Goal: Task Accomplishment & Management: Complete application form

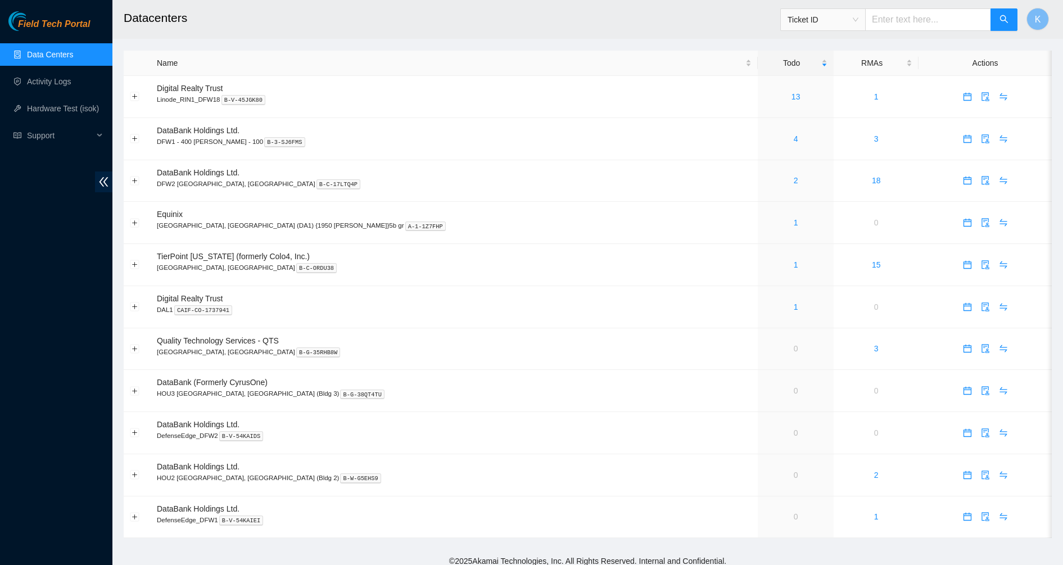
click at [42, 19] on span "Field Tech Portal" at bounding box center [54, 24] width 72 height 11
click at [794, 183] on link "2" at bounding box center [796, 180] width 4 height 9
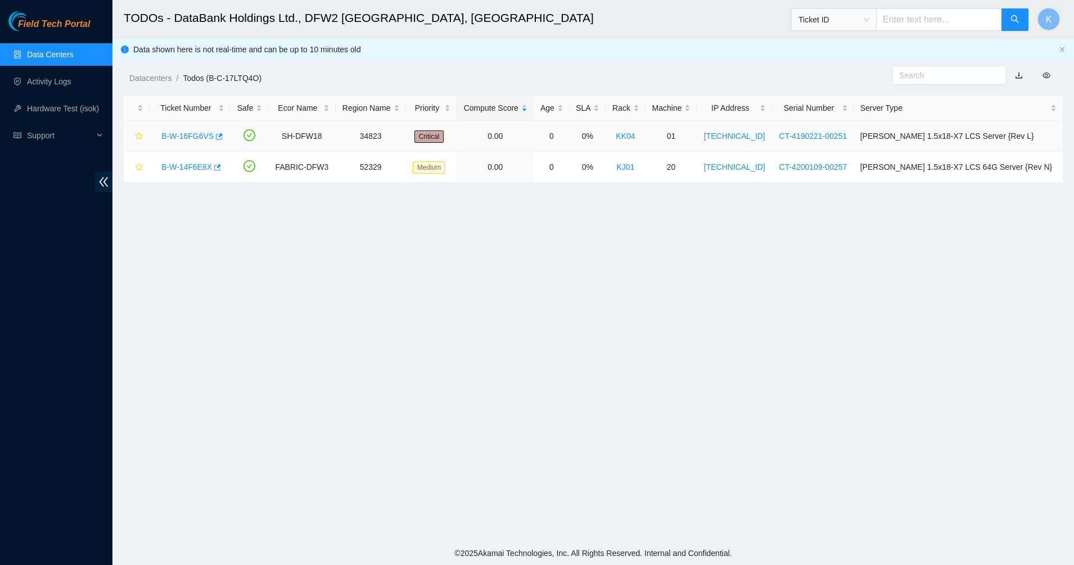
click at [188, 141] on div "B-W-16FG6VS" at bounding box center [190, 136] width 69 height 18
click at [189, 139] on link "B-W-16FG6VS" at bounding box center [187, 136] width 52 height 9
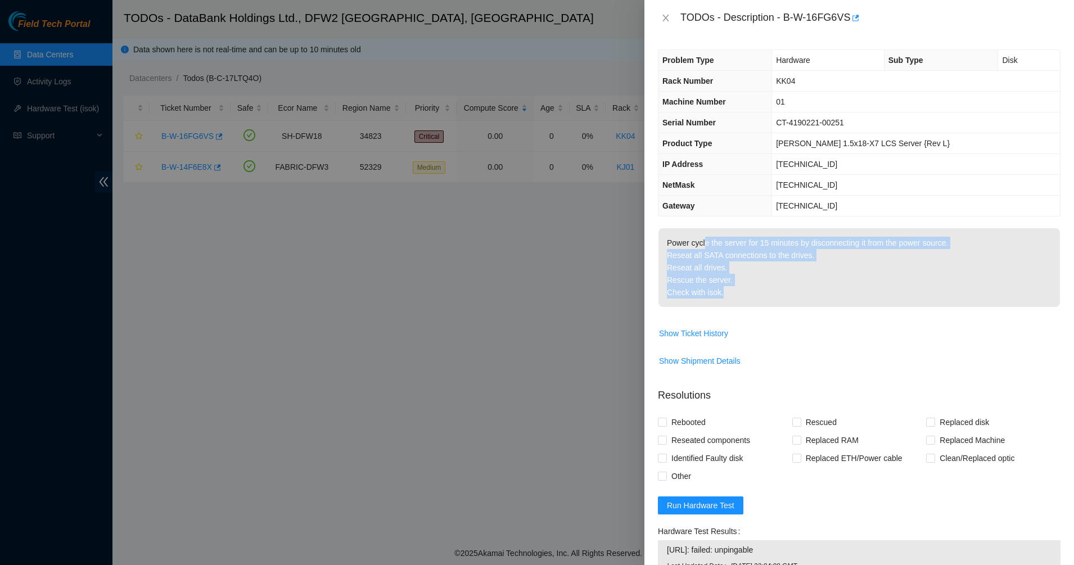
drag, startPoint x: 703, startPoint y: 245, endPoint x: 741, endPoint y: 289, distance: 57.8
click at [741, 288] on p "Power cycle the server for 15 minutes by disconnecting it from the power source…" at bounding box center [858, 267] width 401 height 79
click at [741, 289] on p "Power cycle the server for 15 minutes by disconnecting it from the power source…" at bounding box center [858, 267] width 401 height 79
drag, startPoint x: 744, startPoint y: 293, endPoint x: 678, endPoint y: 242, distance: 83.7
click at [678, 242] on p "Power cycle the server for 15 minutes by disconnecting it from the power source…" at bounding box center [858, 267] width 401 height 79
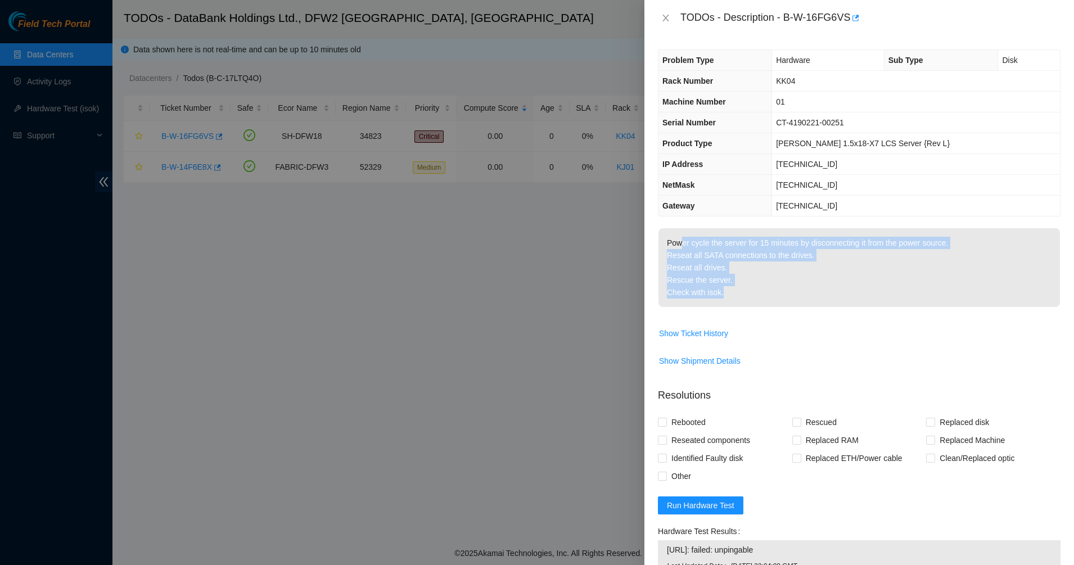
click at [678, 242] on p "Power cycle the server for 15 minutes by disconnecting it from the power source…" at bounding box center [858, 267] width 401 height 79
drag, startPoint x: 678, startPoint y: 242, endPoint x: 787, endPoint y: 297, distance: 122.2
click at [781, 286] on p "Power cycle the server for 15 minutes by disconnecting it from the power source…" at bounding box center [858, 267] width 401 height 79
click at [787, 297] on p "Power cycle the server for 15 minutes by disconnecting it from the power source…" at bounding box center [858, 267] width 401 height 79
drag, startPoint x: 731, startPoint y: 270, endPoint x: 694, endPoint y: 250, distance: 42.5
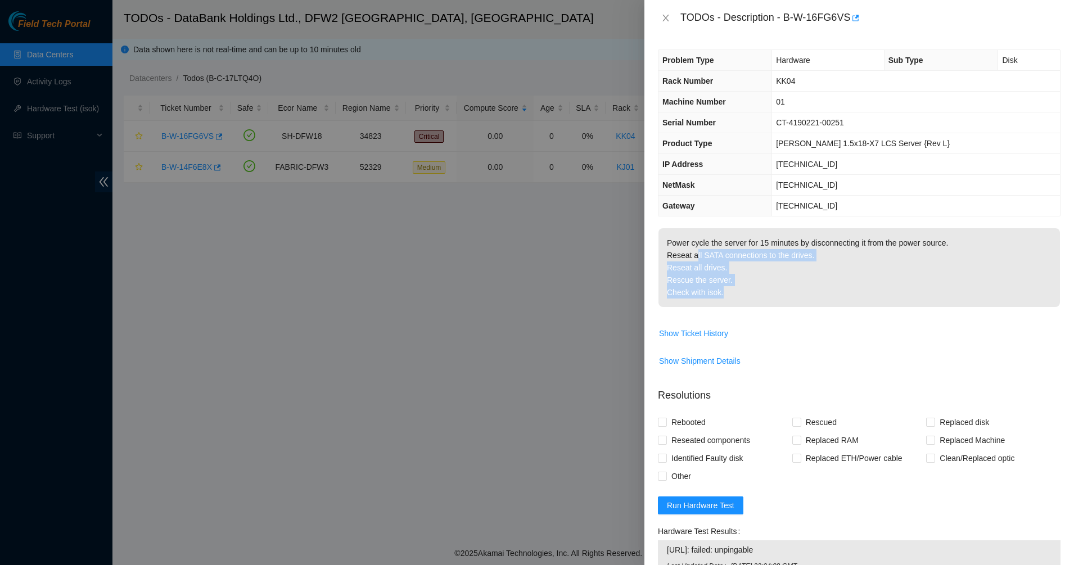
click at [695, 250] on p "Power cycle the server for 15 minutes by disconnecting it from the power source…" at bounding box center [858, 267] width 401 height 79
click at [694, 250] on p "Power cycle the server for 15 minutes by disconnecting it from the power source…" at bounding box center [858, 267] width 401 height 79
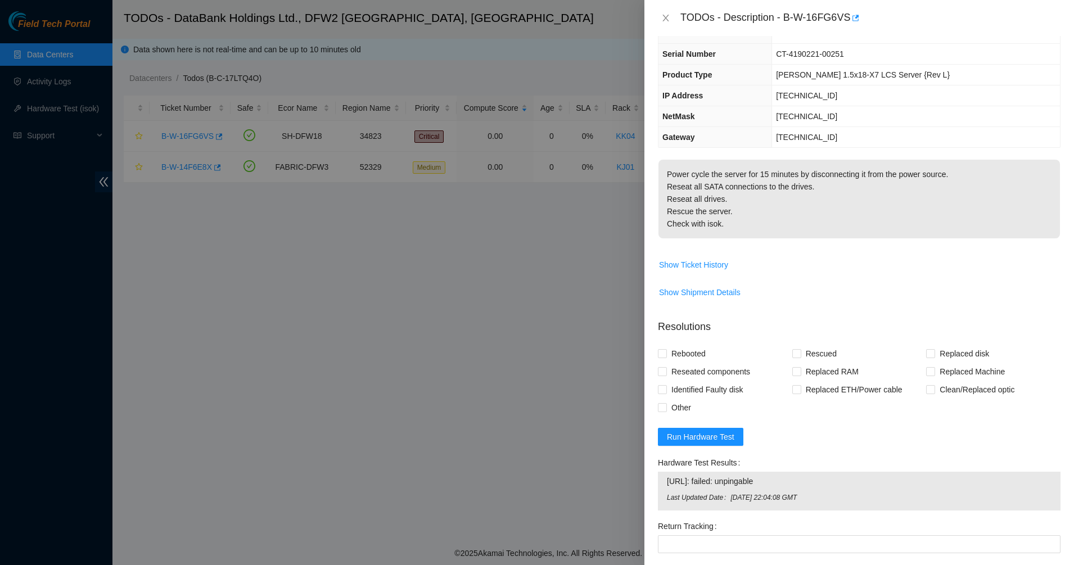
scroll to position [141, 0]
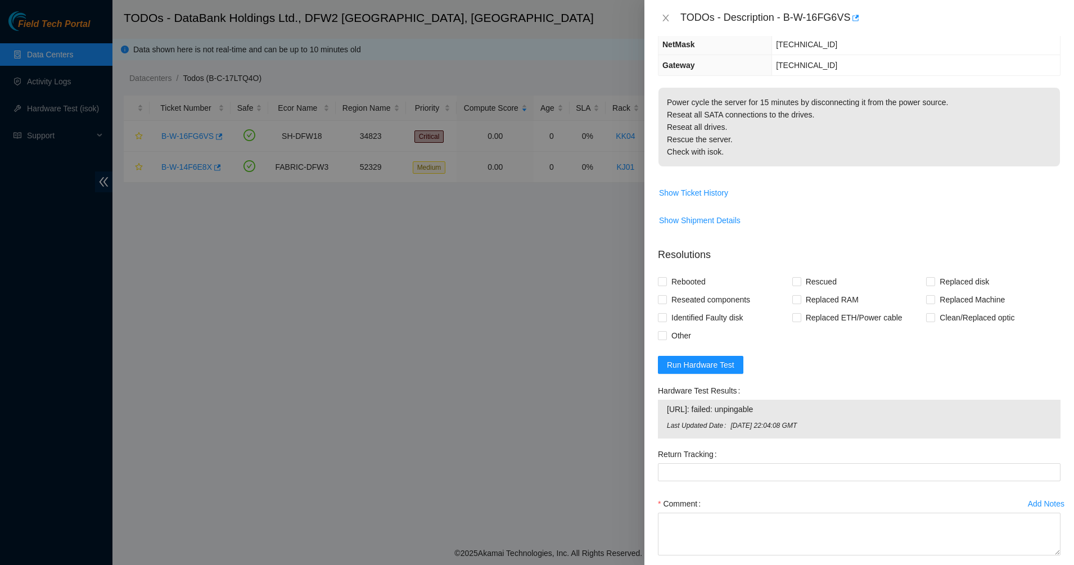
click at [687, 202] on td "Show Ticket History" at bounding box center [859, 197] width 402 height 28
click at [689, 196] on span "Show Ticket History" at bounding box center [693, 193] width 69 height 12
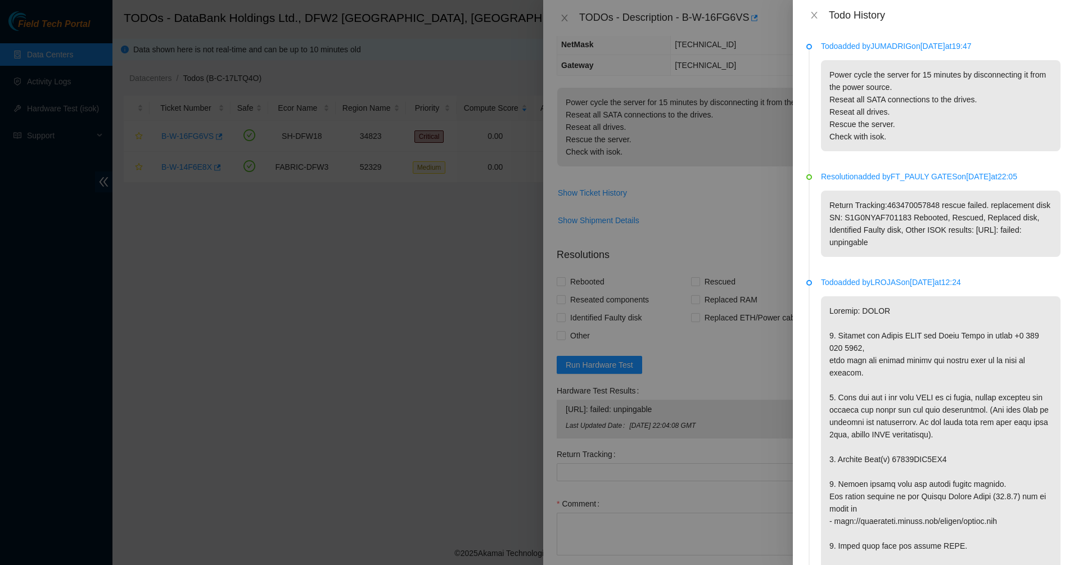
drag, startPoint x: 847, startPoint y: 209, endPoint x: 915, endPoint y: 261, distance: 85.8
click at [915, 257] on p "Return Tracking:463470057848 rescue failed. replacement disk SN: S1G0NYAF701183…" at bounding box center [940, 224] width 239 height 66
drag, startPoint x: 918, startPoint y: 261, endPoint x: 837, endPoint y: 211, distance: 95.1
click at [837, 211] on p "Return Tracking:463470057848 rescue failed. replacement disk SN: S1G0NYAF701183…" at bounding box center [940, 224] width 239 height 66
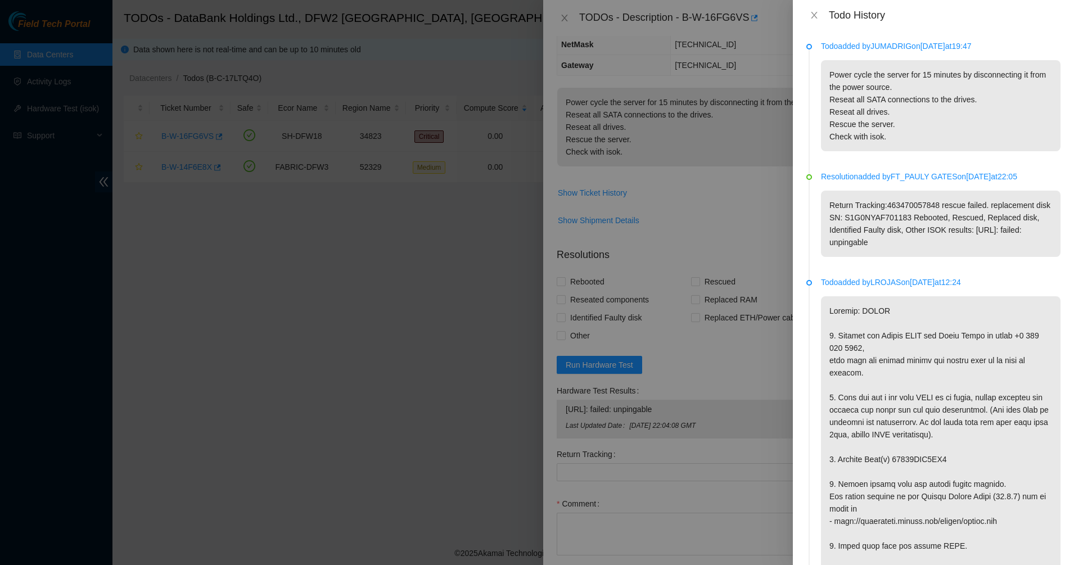
drag, startPoint x: 835, startPoint y: 209, endPoint x: 841, endPoint y: 197, distance: 13.1
click at [835, 208] on p "Return Tracking:463470057848 rescue failed. replacement disk SN: S1G0NYAF701183…" at bounding box center [940, 224] width 239 height 66
drag, startPoint x: 841, startPoint y: 197, endPoint x: 926, endPoint y: 252, distance: 100.7
click at [925, 252] on p "Return Tracking:463470057848 rescue failed. replacement disk SN: S1G0NYAF701183…" at bounding box center [940, 224] width 239 height 66
click at [926, 253] on p "Return Tracking:463470057848 rescue failed. replacement disk SN: S1G0NYAF701183…" at bounding box center [940, 224] width 239 height 66
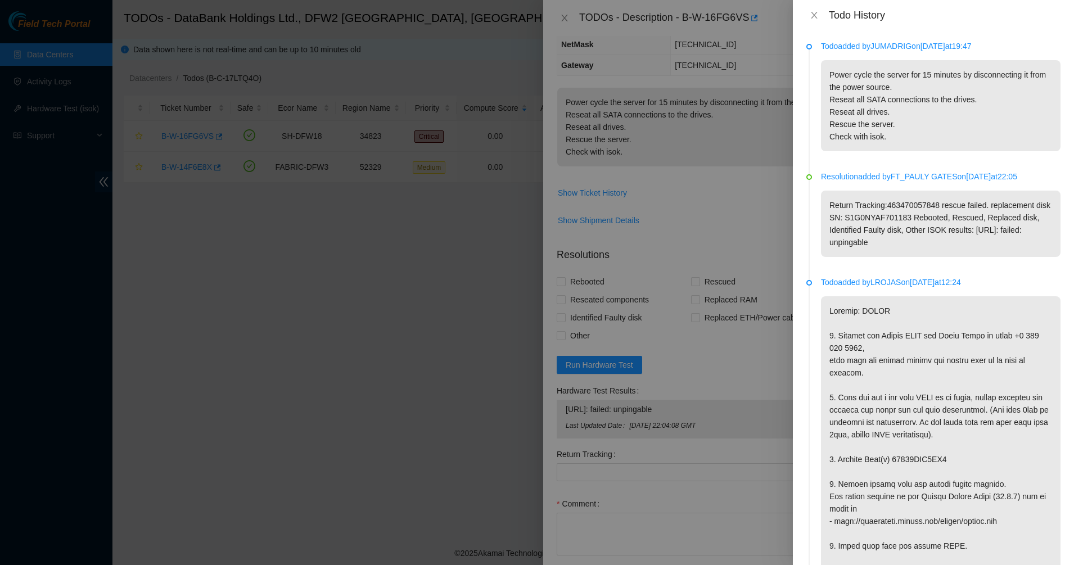
click at [869, 224] on p "Return Tracking:463470057848 rescue failed. replacement disk SN: S1G0NYAF701183…" at bounding box center [940, 224] width 239 height 66
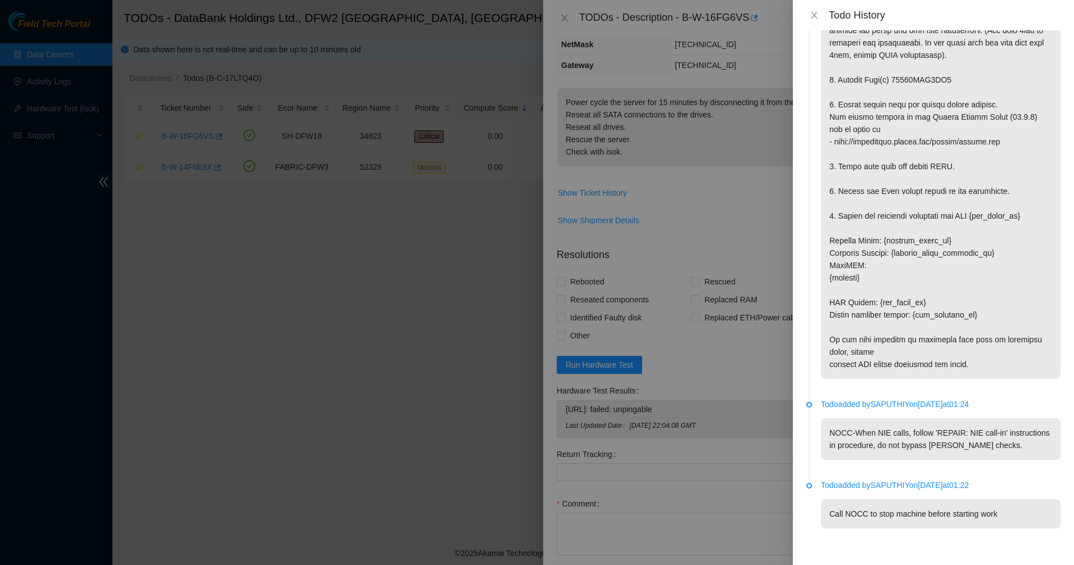
scroll to position [1568, 0]
click at [812, 21] on div "Todo History" at bounding box center [933, 15] width 254 height 12
click at [812, 19] on button "Close" at bounding box center [814, 15] width 16 height 11
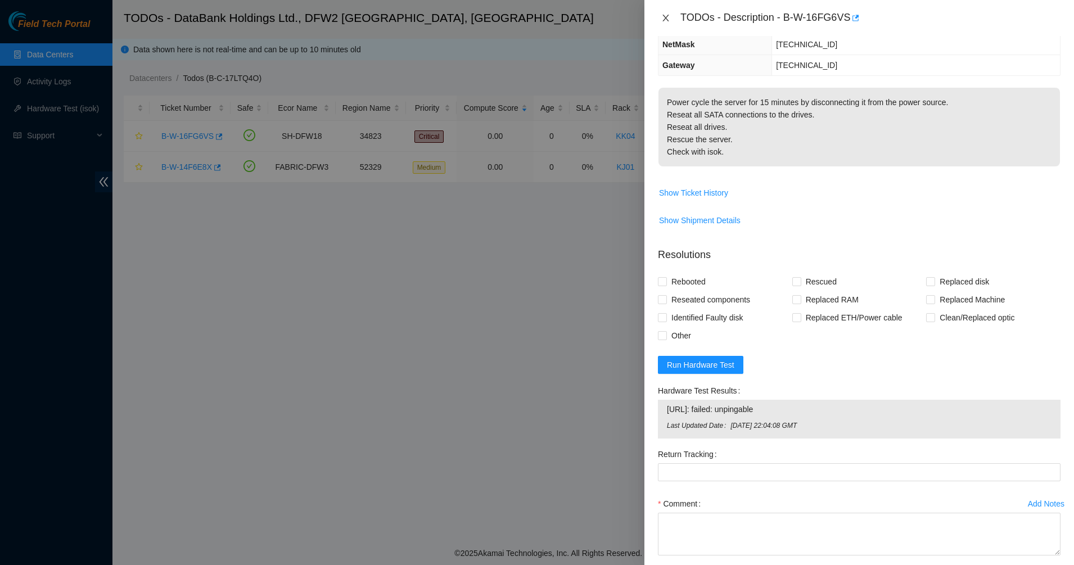
click at [665, 17] on icon "close" at bounding box center [665, 17] width 9 height 9
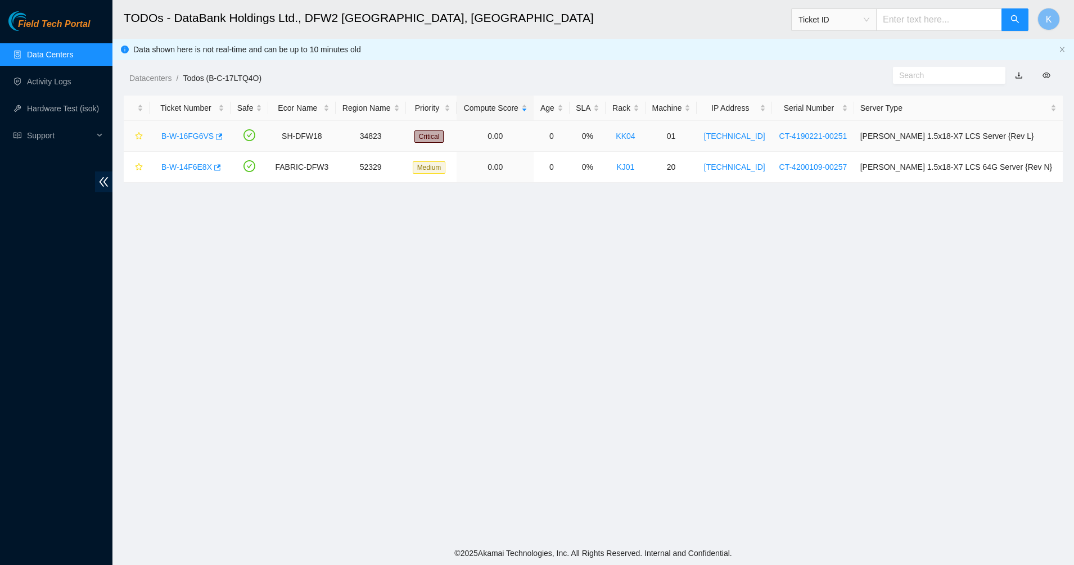
scroll to position [190, 0]
click at [190, 167] on link "B-W-14F6E8X" at bounding box center [186, 166] width 51 height 9
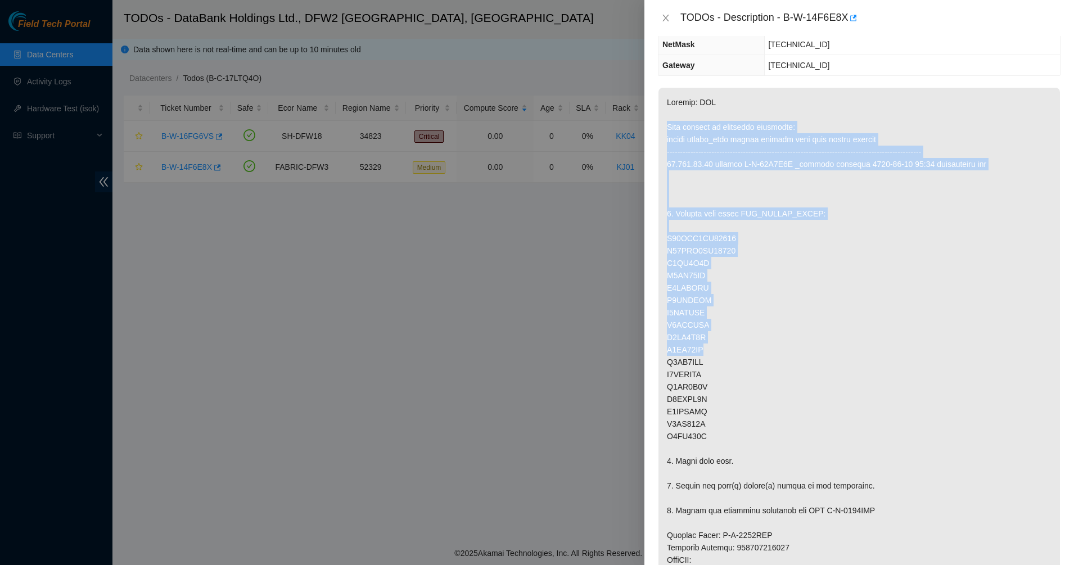
drag, startPoint x: 712, startPoint y: 115, endPoint x: 781, endPoint y: 354, distance: 248.7
click at [781, 354] on p at bounding box center [858, 467] width 401 height 759
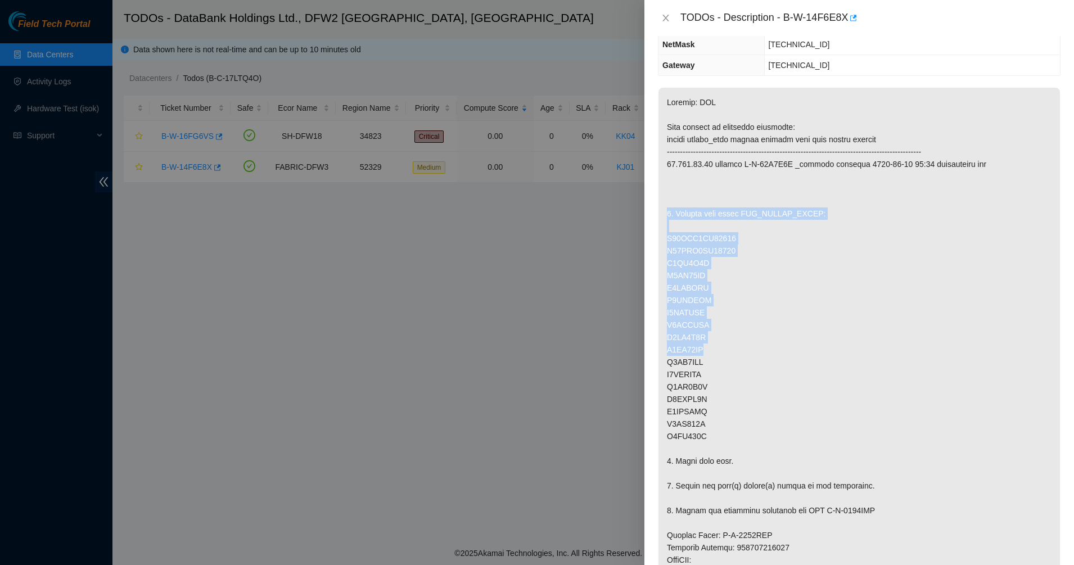
drag, startPoint x: 781, startPoint y: 354, endPoint x: 718, endPoint y: 187, distance: 178.4
click at [718, 187] on p at bounding box center [858, 467] width 401 height 759
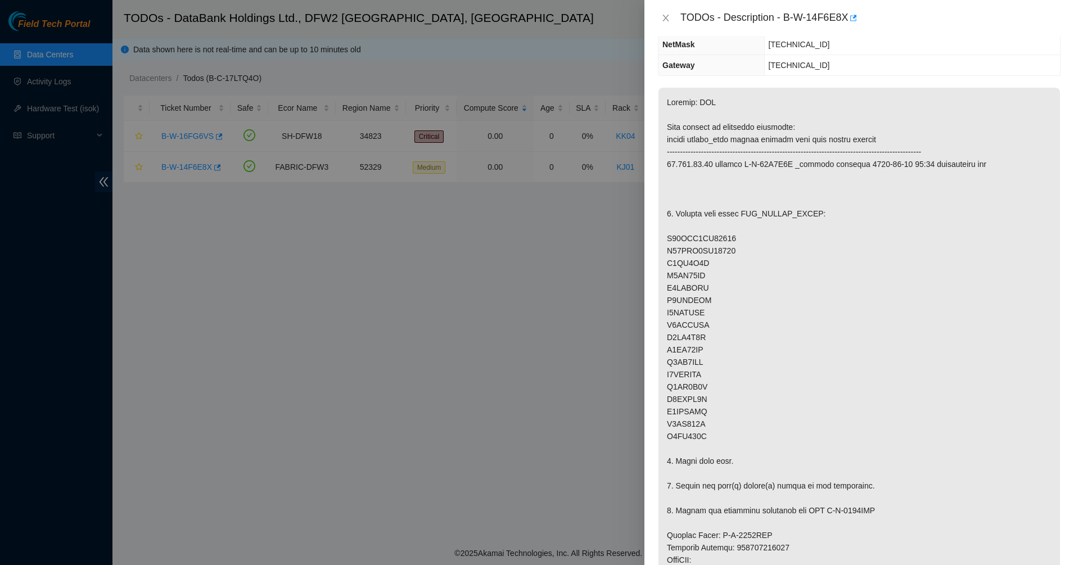
click at [718, 187] on p at bounding box center [858, 467] width 401 height 759
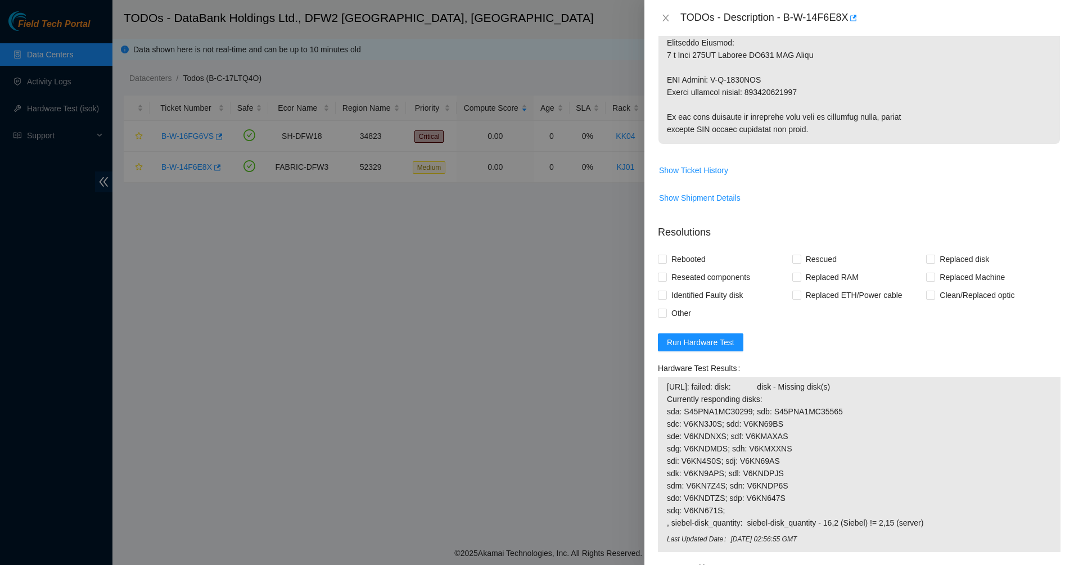
scroll to position [632, 0]
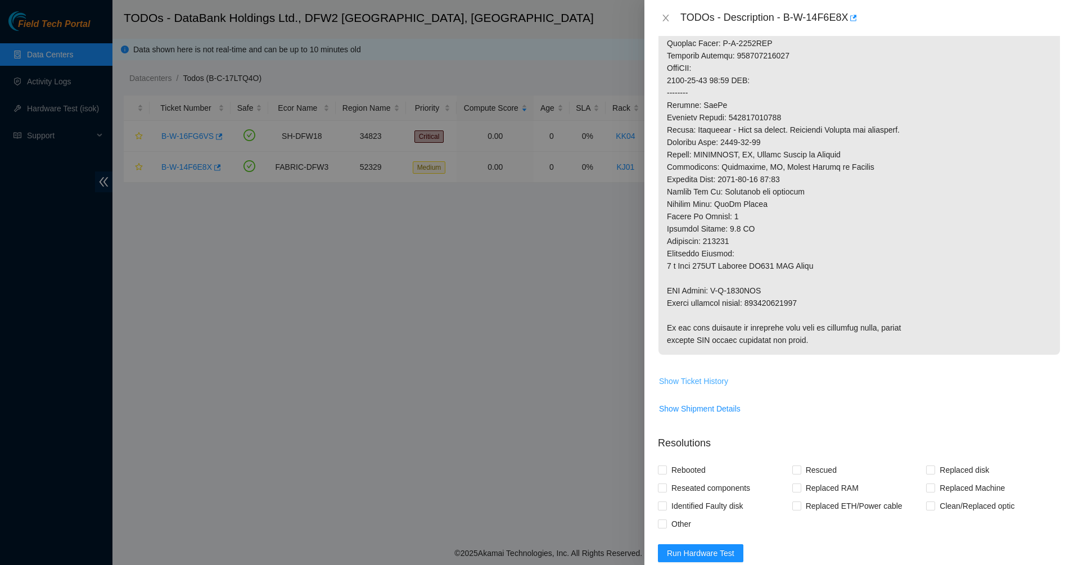
click at [696, 384] on span "Show Ticket History" at bounding box center [693, 381] width 69 height 12
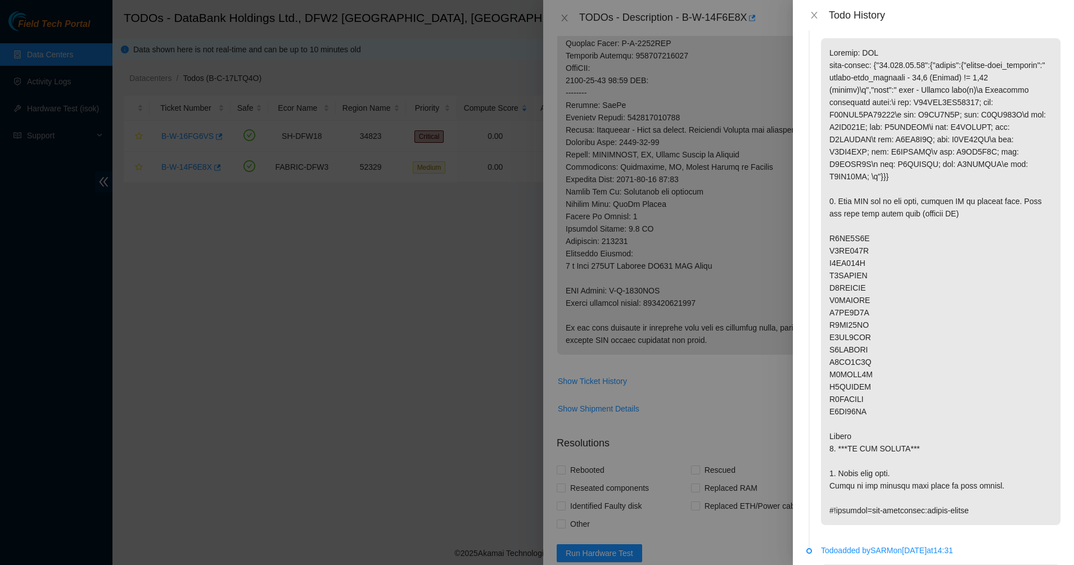
scroll to position [3015, 0]
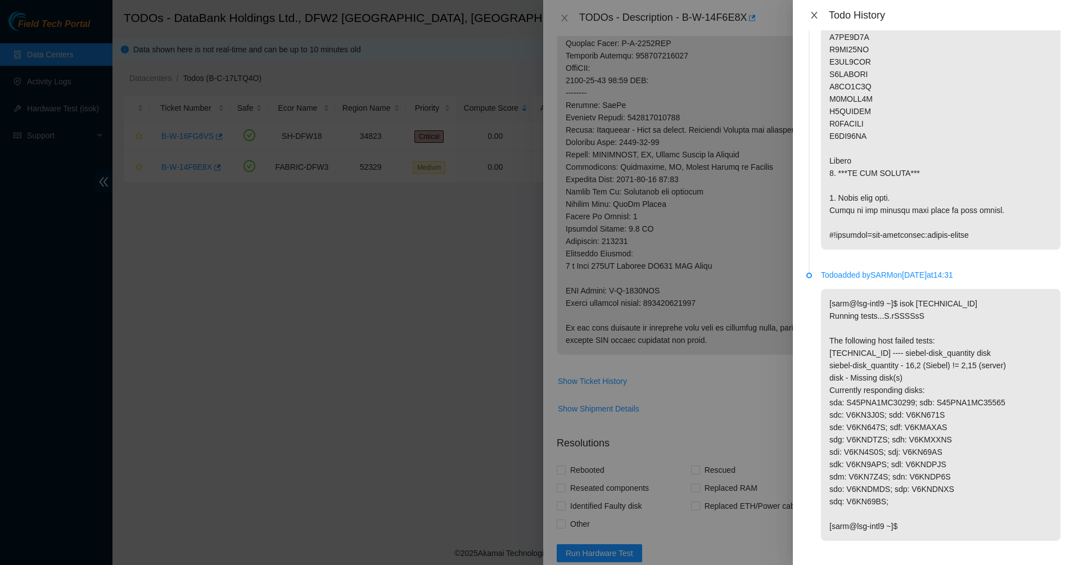
click at [816, 11] on icon "close" at bounding box center [813, 15] width 9 height 9
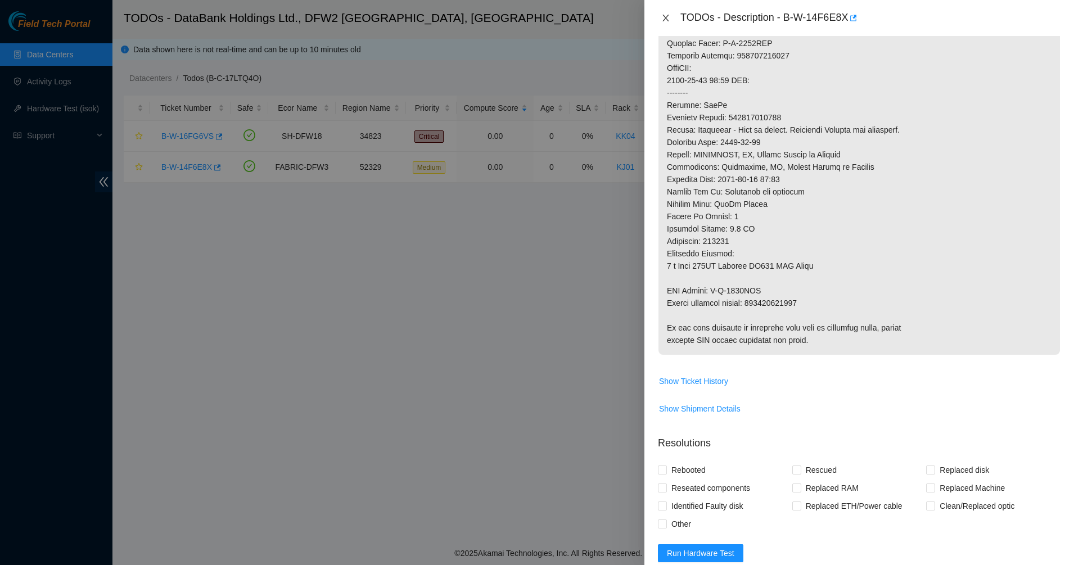
click at [667, 20] on icon "close" at bounding box center [665, 18] width 6 height 7
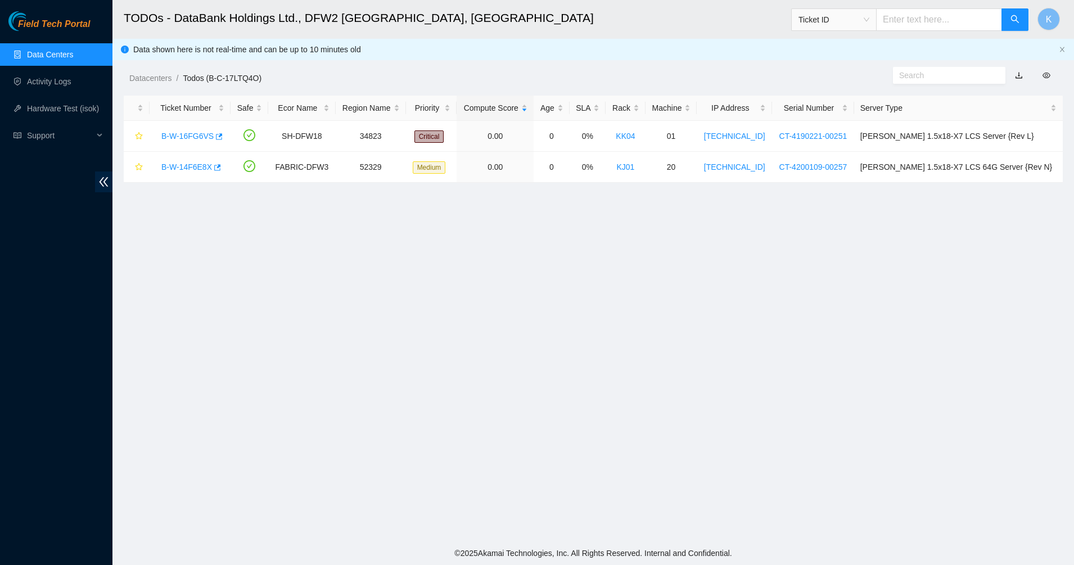
scroll to position [194, 0]
click at [625, 42] on div "Datacenters / Todos (B-C-17LTQ4O) /" at bounding box center [472, 52] width 721 height 63
click at [38, 85] on link "Activity Logs" at bounding box center [49, 81] width 44 height 9
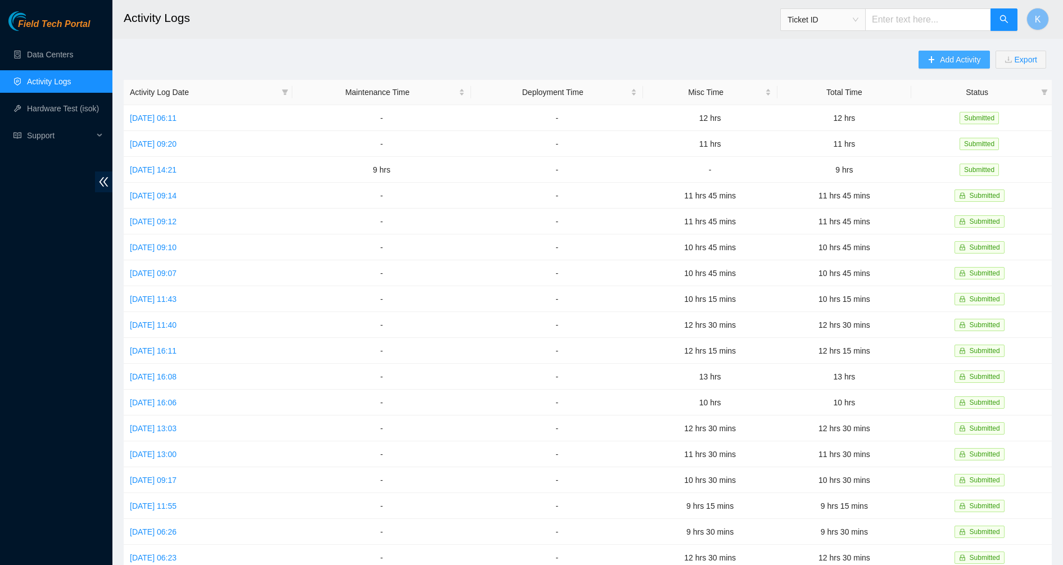
click at [950, 62] on span "Add Activity" at bounding box center [960, 59] width 40 height 12
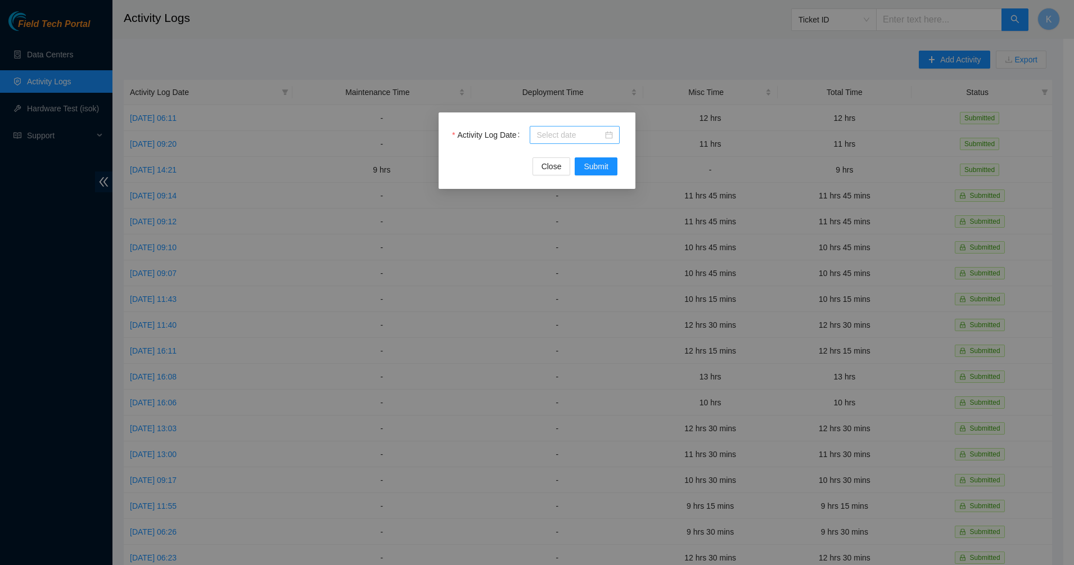
click at [604, 133] on div at bounding box center [574, 135] width 76 height 12
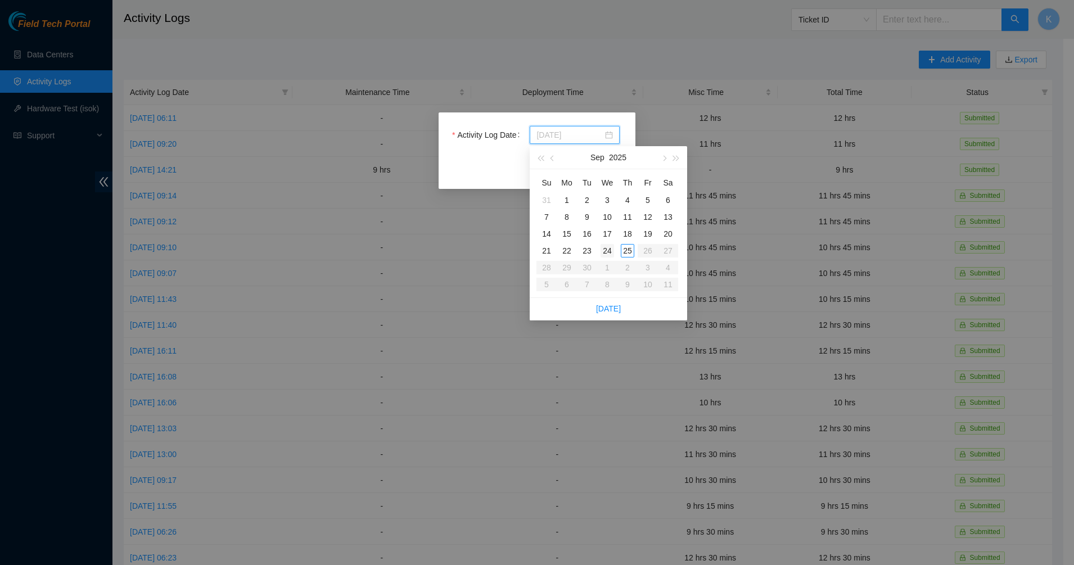
type input "2025-09-24"
click at [608, 252] on div "24" at bounding box center [606, 250] width 13 height 13
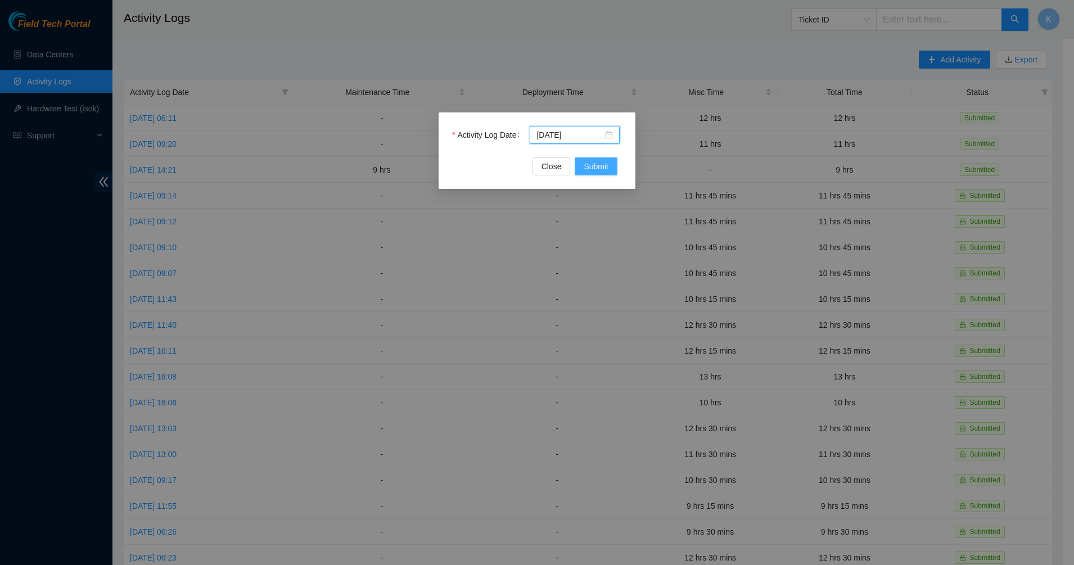
click at [593, 170] on span "Submit" at bounding box center [595, 166] width 25 height 12
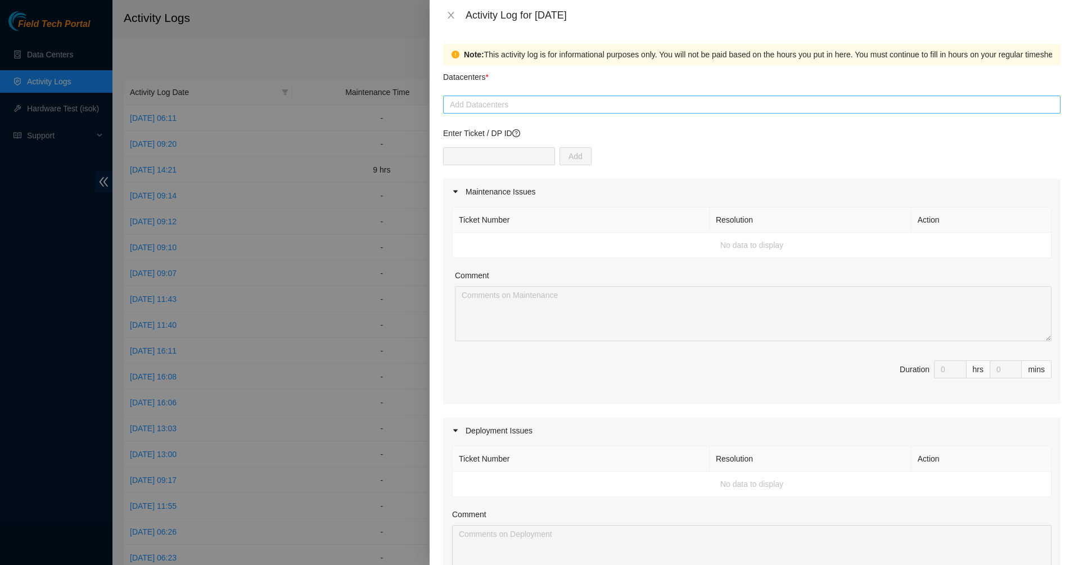
click at [536, 109] on div at bounding box center [752, 104] width 612 height 13
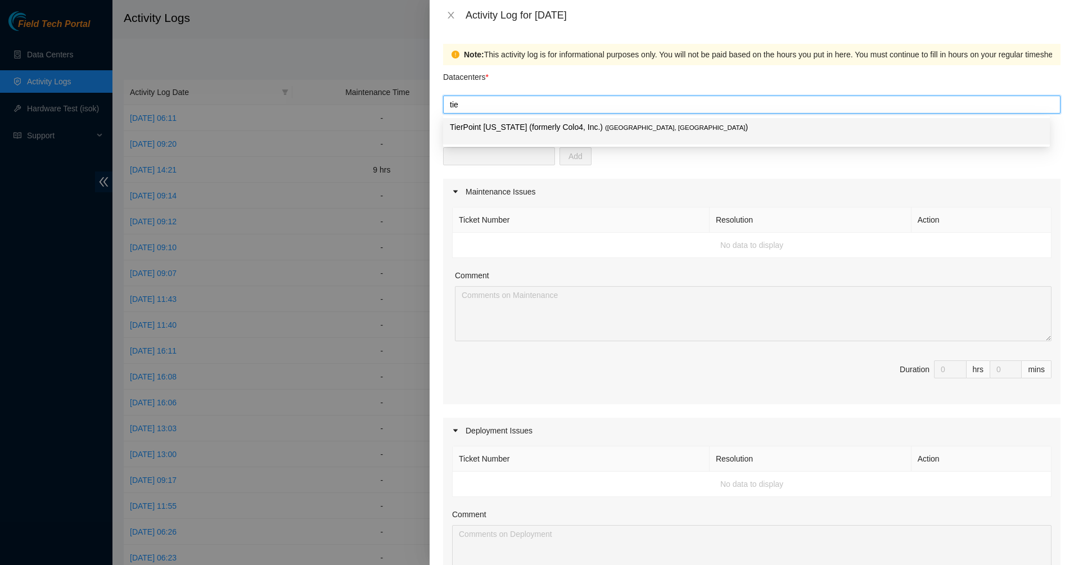
type input "tier"
click at [530, 129] on p "TierPoint Texas (formerly Colo4, Inc.) ( Dallas, TX )" at bounding box center [746, 127] width 593 height 13
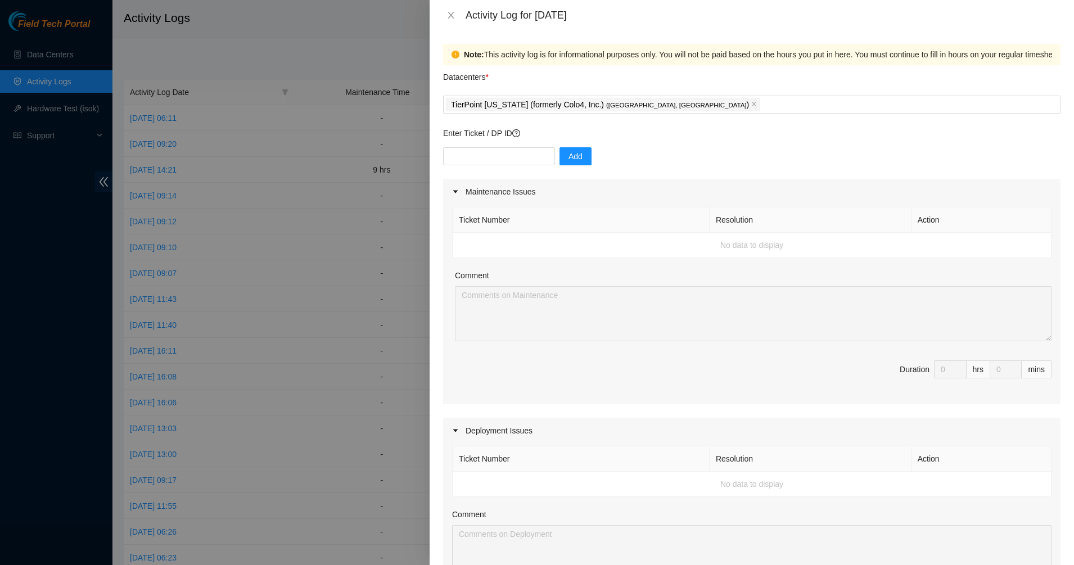
click at [601, 342] on div "Ticket Number Resolution Action No data to display Comment Duration 0 hrs 0 mins" at bounding box center [751, 305] width 617 height 200
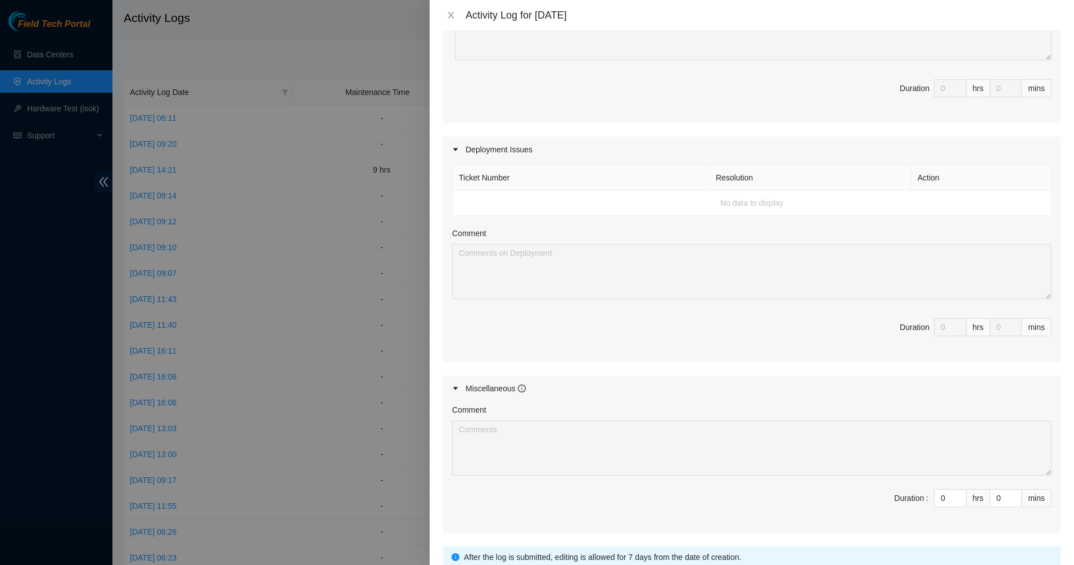
scroll to position [372, 0]
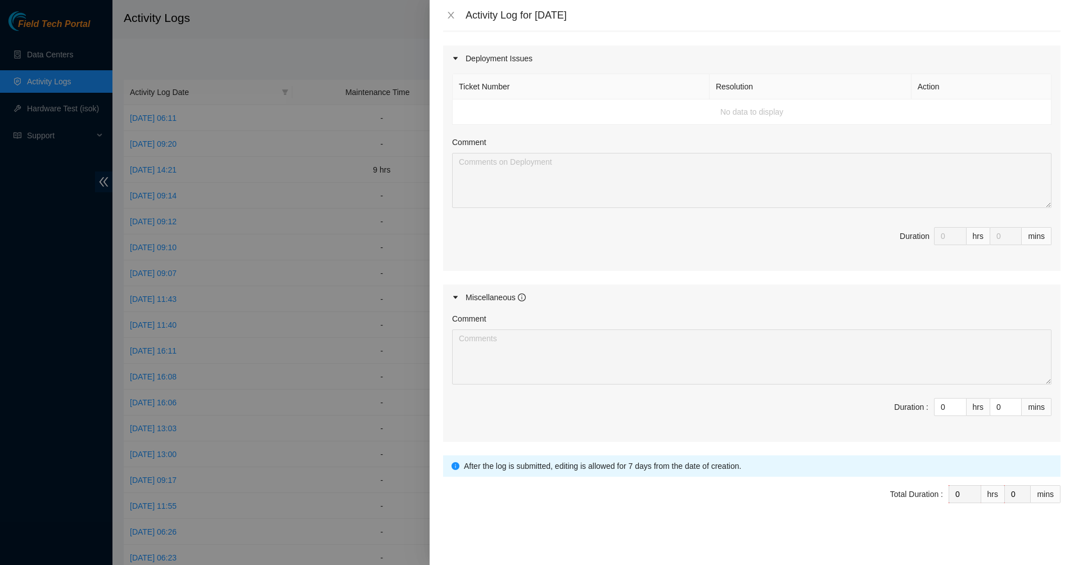
click at [877, 405] on span "Duration : 0 hrs 0 mins" at bounding box center [751, 413] width 599 height 31
type input "1"
type input "11"
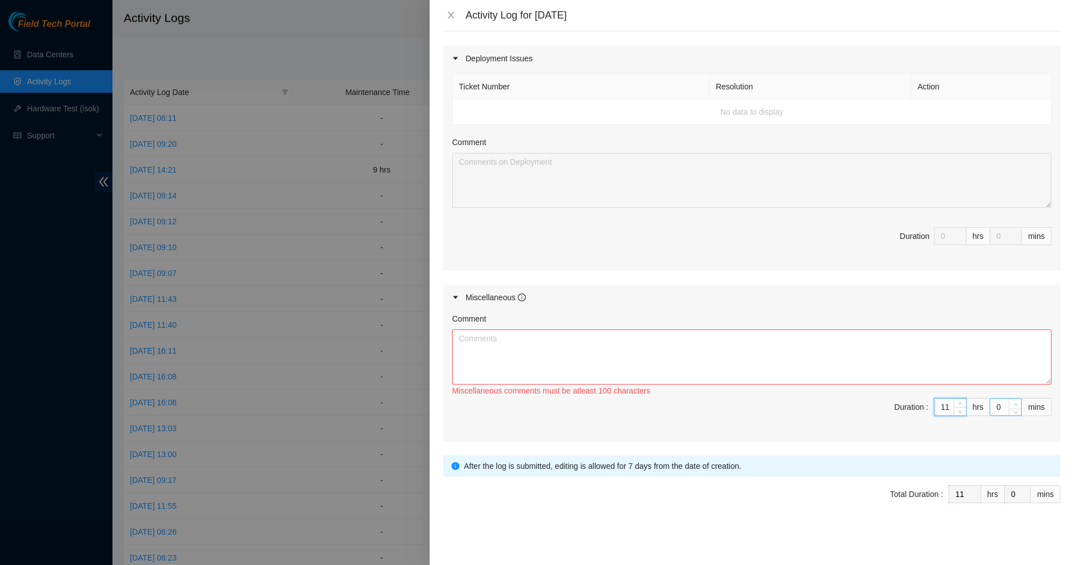
type input "11"
type input "1"
click at [1012, 406] on span "up" at bounding box center [1015, 404] width 7 height 7
drag, startPoint x: 994, startPoint y: 407, endPoint x: 973, endPoint y: 384, distance: 31.5
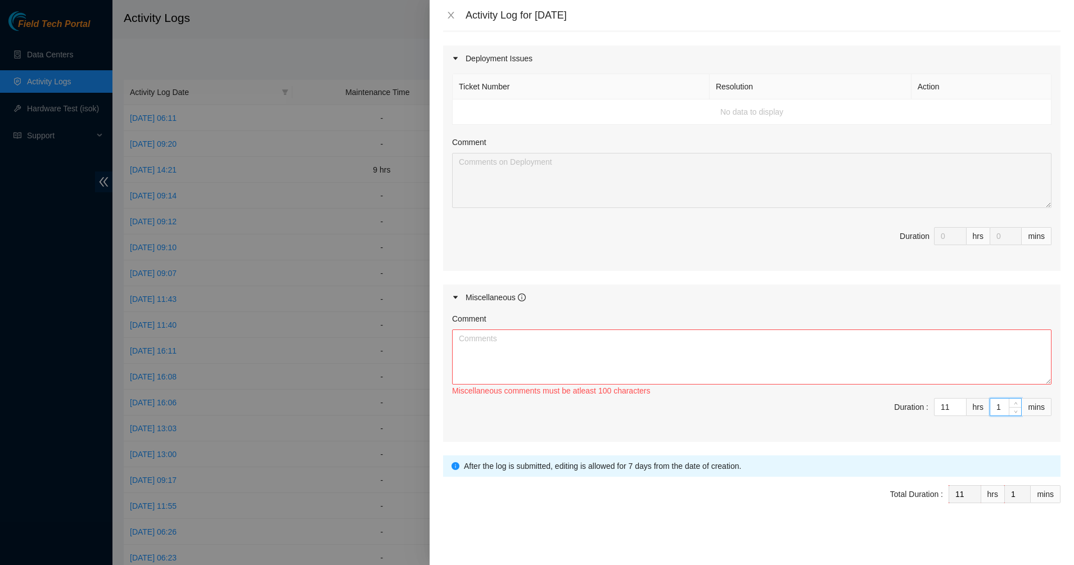
click at [976, 404] on span "Duration : 11 hrs 1 mins" at bounding box center [751, 413] width 599 height 31
type input "3"
type input "30"
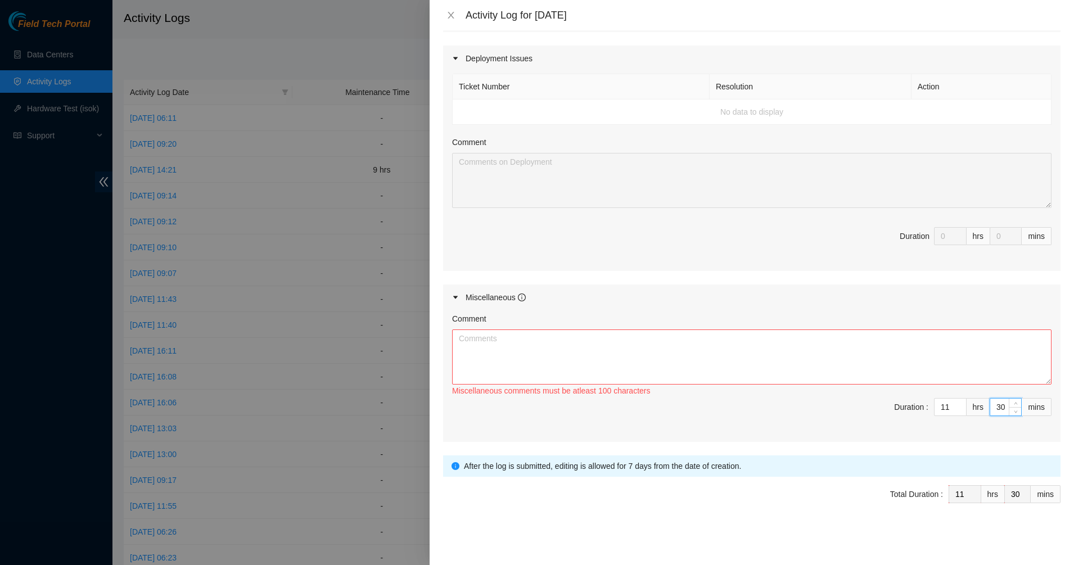
type input "30"
click at [903, 358] on textarea "Comment" at bounding box center [751, 356] width 599 height 55
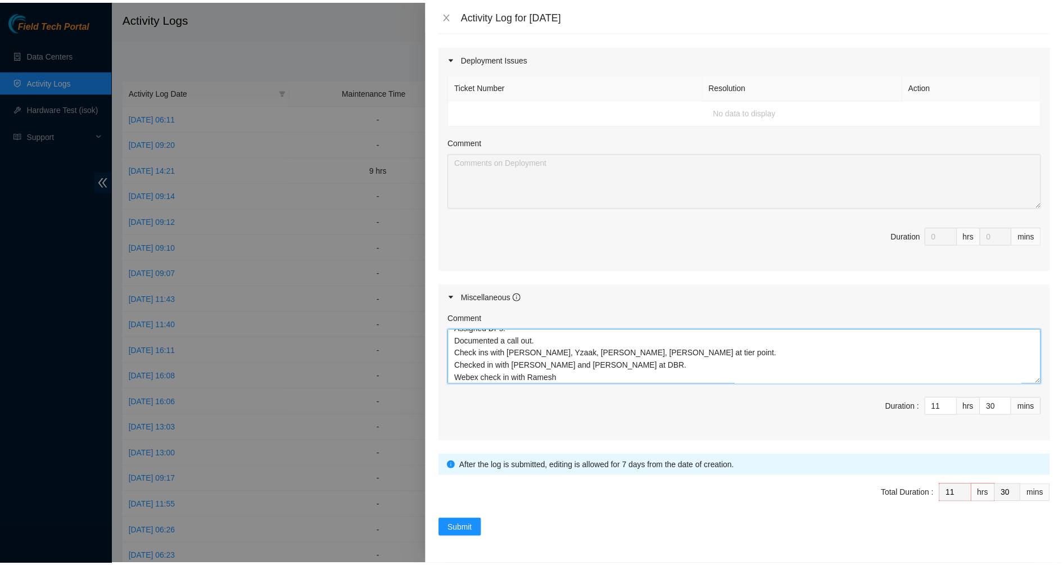
scroll to position [22, 0]
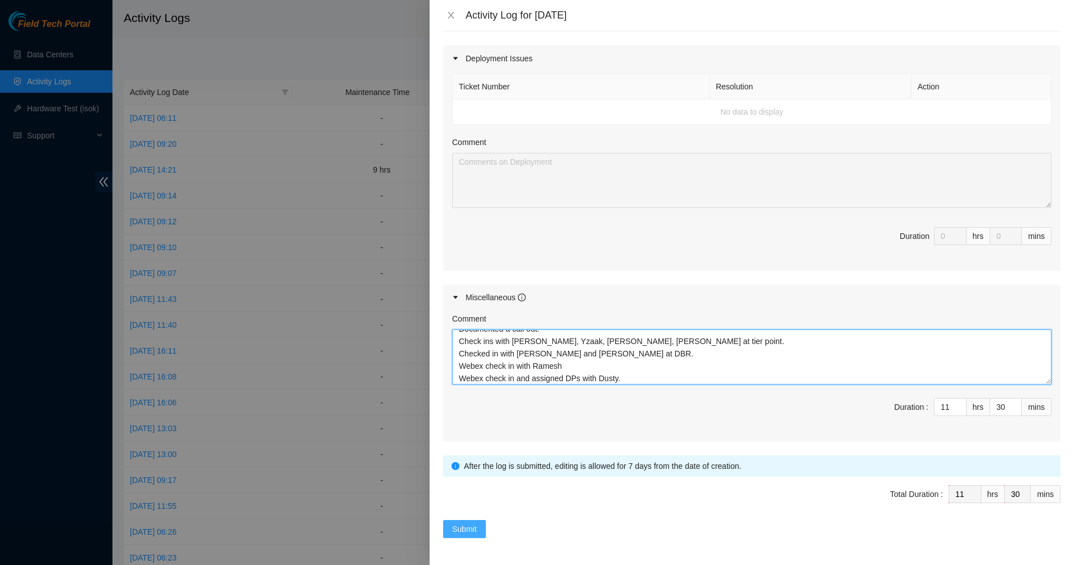
type textarea "Assigned DPs. Documented a call out. Check ins with Matias, Yzaak, Gerald, Aust…"
click at [474, 523] on span "Submit" at bounding box center [464, 529] width 25 height 12
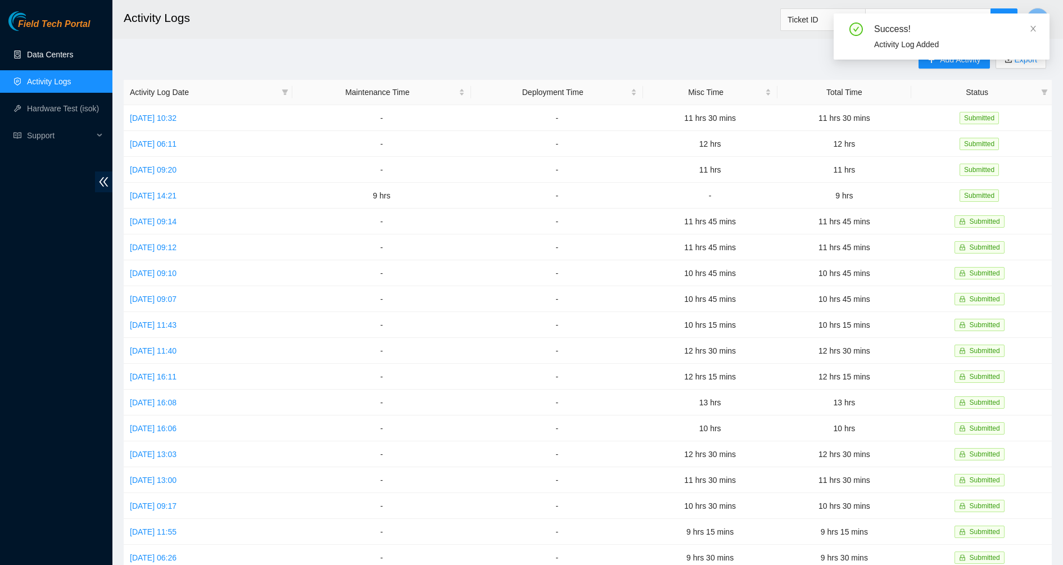
click at [56, 56] on link "Data Centers" at bounding box center [50, 54] width 46 height 9
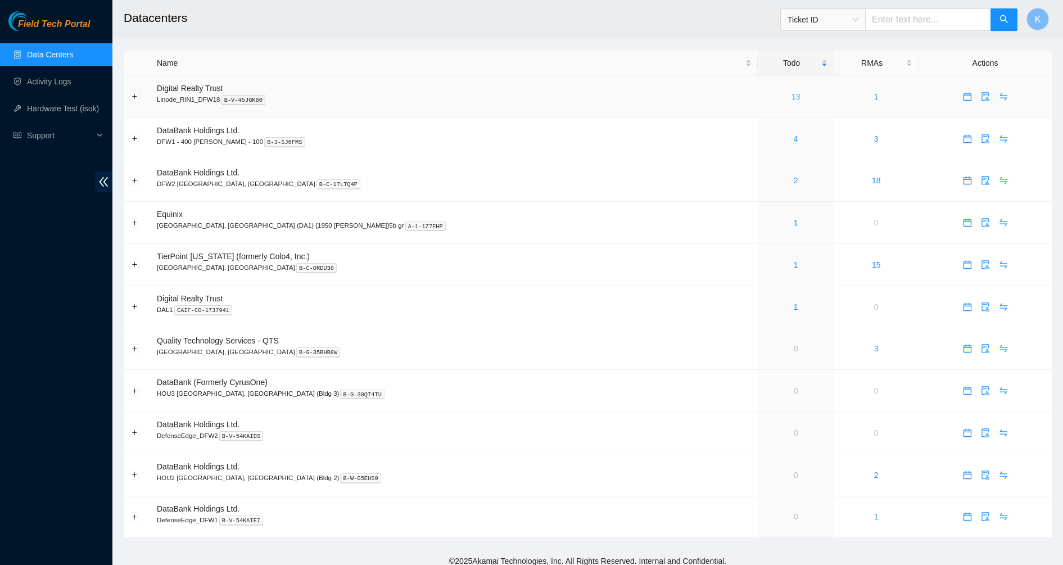
click at [791, 96] on link "13" at bounding box center [795, 96] width 9 height 9
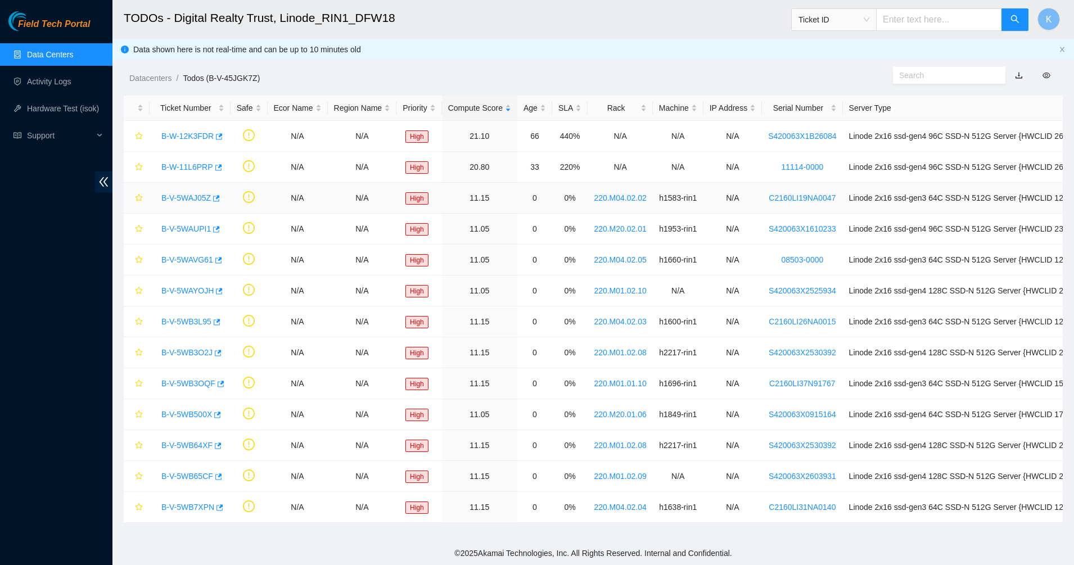
click at [175, 202] on link "B-V-5WAJ05Z" at bounding box center [185, 197] width 49 height 9
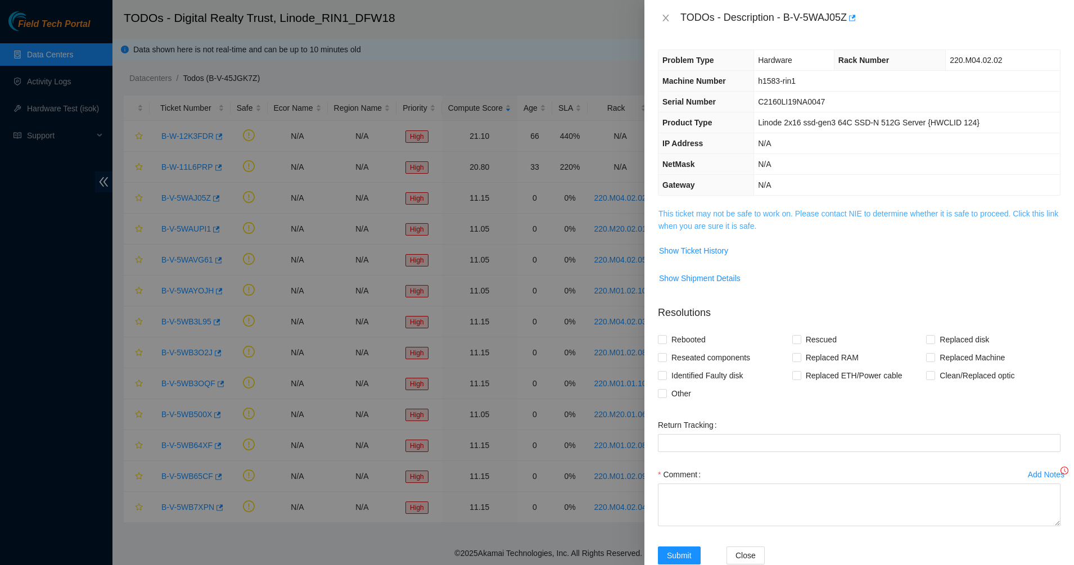
click at [709, 221] on link "This ticket may not be safe to work on. Please contact NIE to determine whether…" at bounding box center [858, 219] width 400 height 21
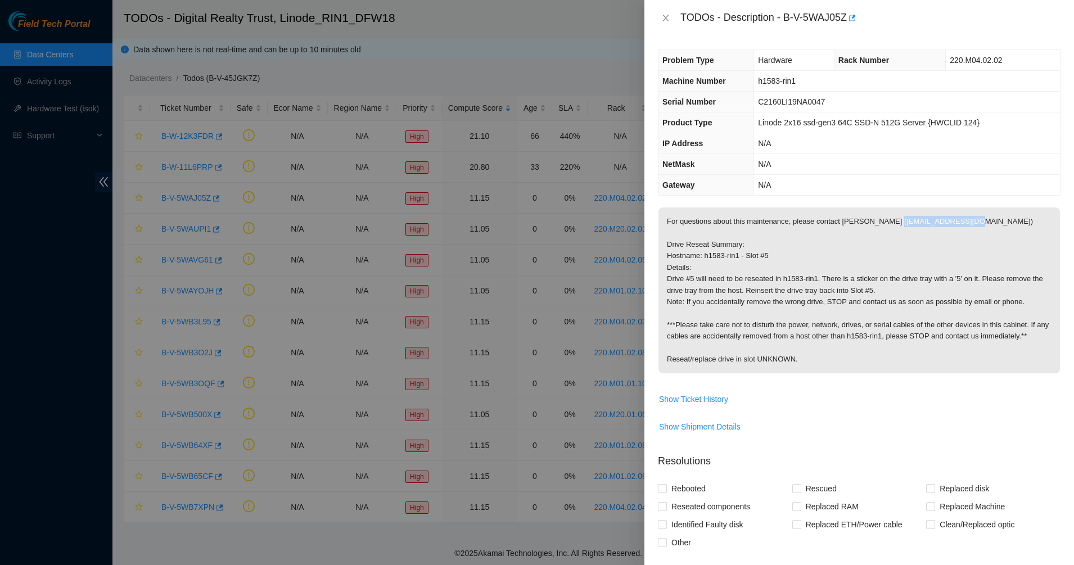
drag, startPoint x: 885, startPoint y: 224, endPoint x: 959, endPoint y: 225, distance: 73.6
click at [959, 225] on p "For questions about this maintenance, please contact Alex Abelson (aabelson@aka…" at bounding box center [858, 290] width 401 height 166
copy p "aabelson@akamai.com"
click at [825, 232] on p "For questions about this maintenance, please contact Alex Abelson (aabelson@aka…" at bounding box center [858, 290] width 401 height 166
click at [756, 276] on p "For questions about this maintenance, please contact Alex Abelson (aabelson@aka…" at bounding box center [858, 290] width 401 height 166
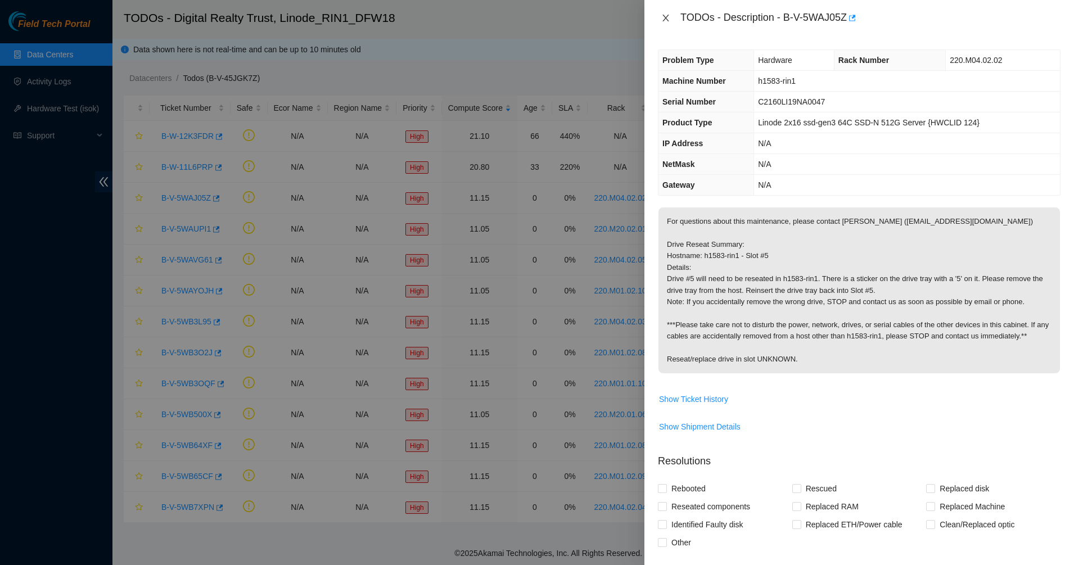
click at [671, 15] on button "Close" at bounding box center [666, 18] width 16 height 11
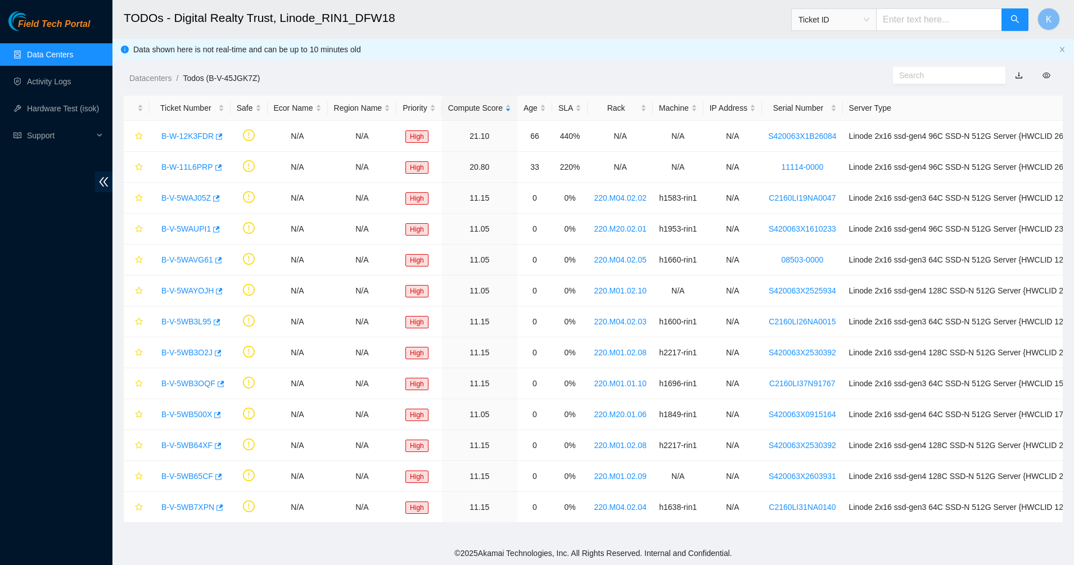
click at [27, 53] on link "Data Centers" at bounding box center [50, 54] width 46 height 9
